Goal: Transaction & Acquisition: Purchase product/service

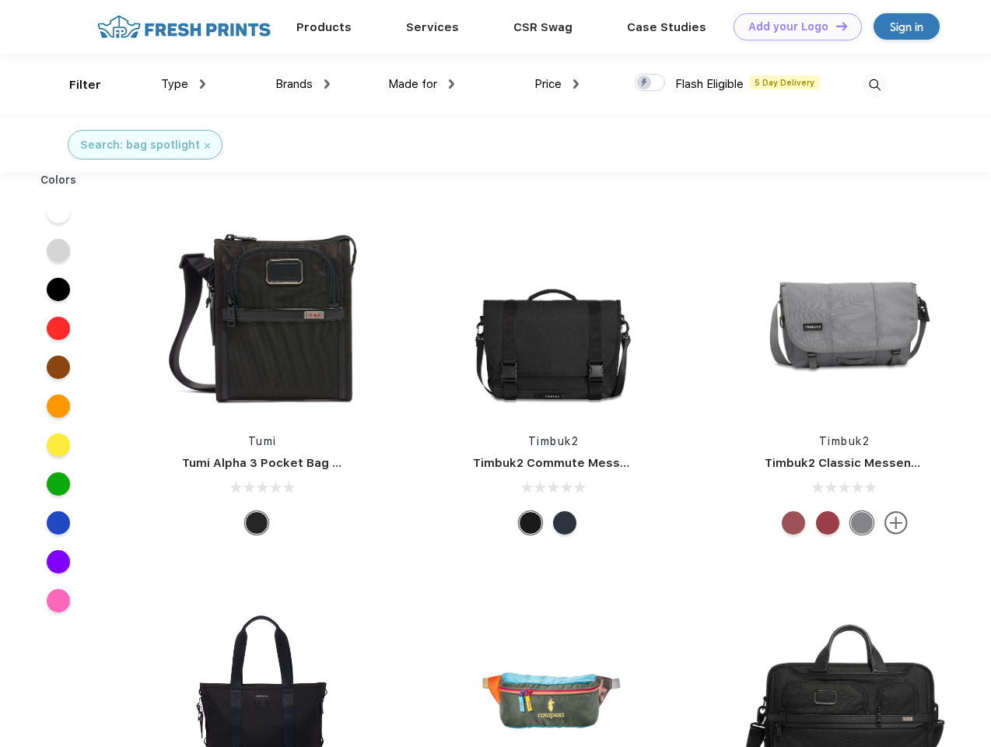
click at [792, 26] on link "Add your Logo Design Tool" at bounding box center [798, 26] width 128 height 27
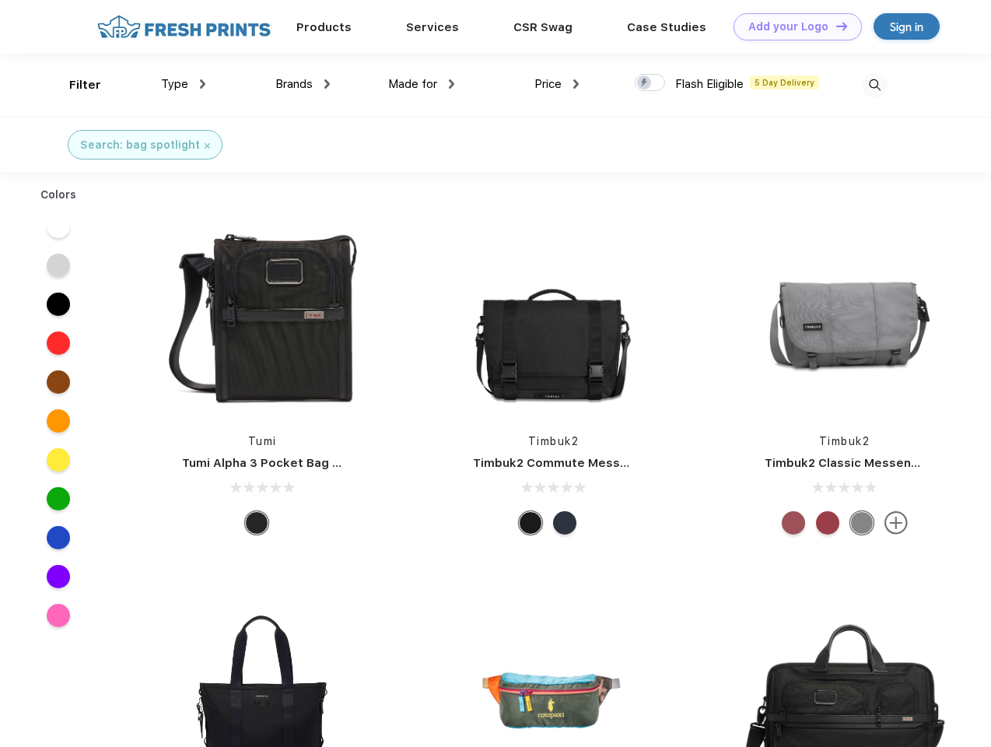
click at [0, 0] on div "Design Tool" at bounding box center [0, 0] width 0 height 0
click at [835, 26] on link "Add your Logo Design Tool" at bounding box center [798, 26] width 128 height 27
click at [75, 85] on div "Filter" at bounding box center [85, 85] width 32 height 18
click at [184, 84] on span "Type" at bounding box center [174, 84] width 27 height 14
click at [303, 84] on span "Brands" at bounding box center [293, 84] width 37 height 14
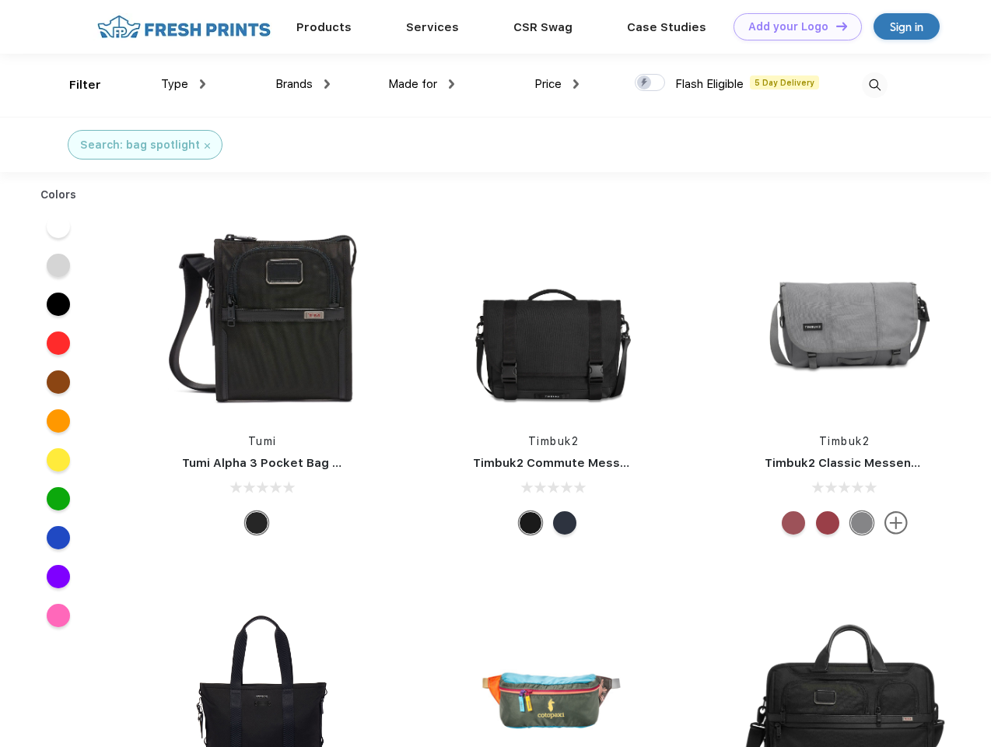
click at [422, 84] on span "Made for" at bounding box center [412, 84] width 49 height 14
click at [557, 84] on span "Price" at bounding box center [548, 84] width 27 height 14
click at [651, 83] on div at bounding box center [650, 82] width 30 height 17
click at [645, 83] on input "checkbox" at bounding box center [640, 78] width 10 height 10
click at [875, 85] on img at bounding box center [875, 85] width 26 height 26
